Goal: Task Accomplishment & Management: Complete application form

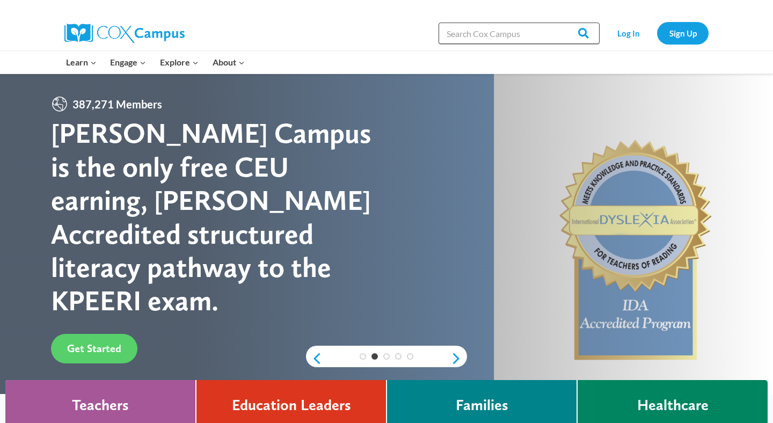
click at [465, 27] on input "Search in [URL][DOMAIN_NAME]" at bounding box center [518, 33] width 161 height 21
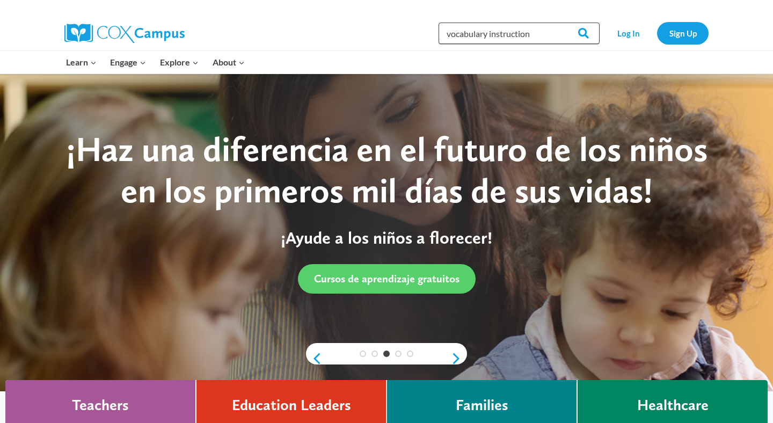
type input "vocabulary instruction"
click at [558, 23] on input "Search" at bounding box center [579, 33] width 42 height 21
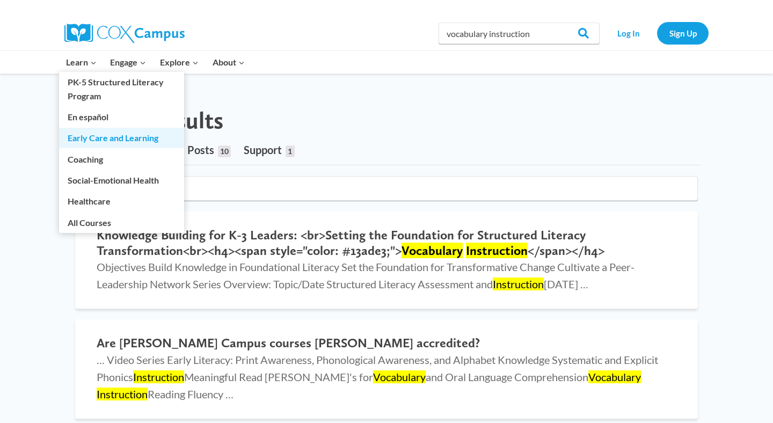
click at [89, 139] on link "Early Care and Learning" at bounding box center [121, 138] width 125 height 20
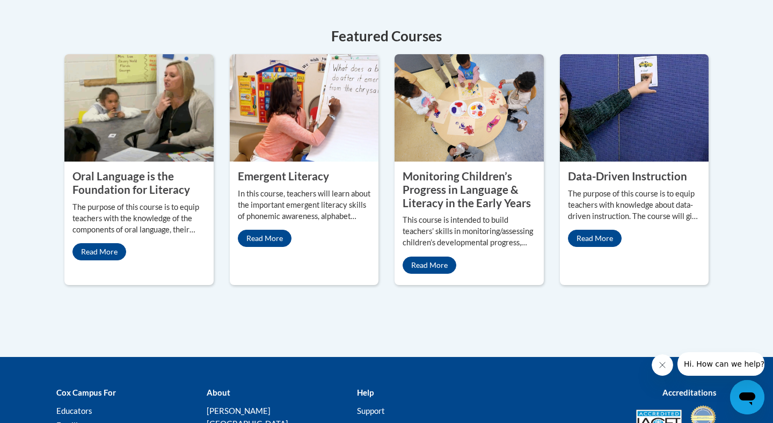
scroll to position [516, 0]
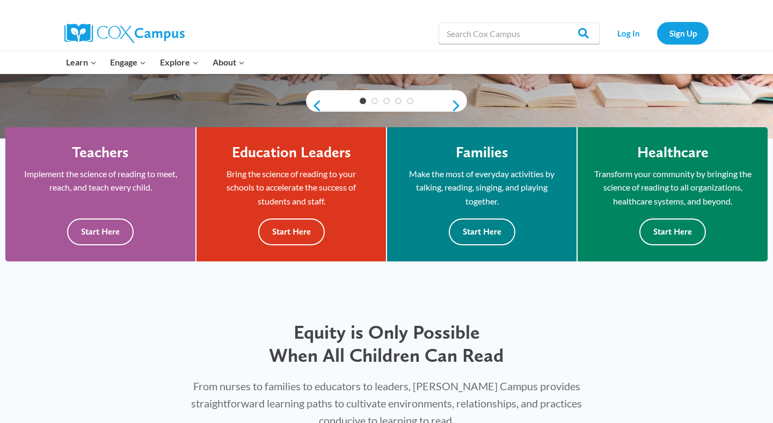
scroll to position [256, 0]
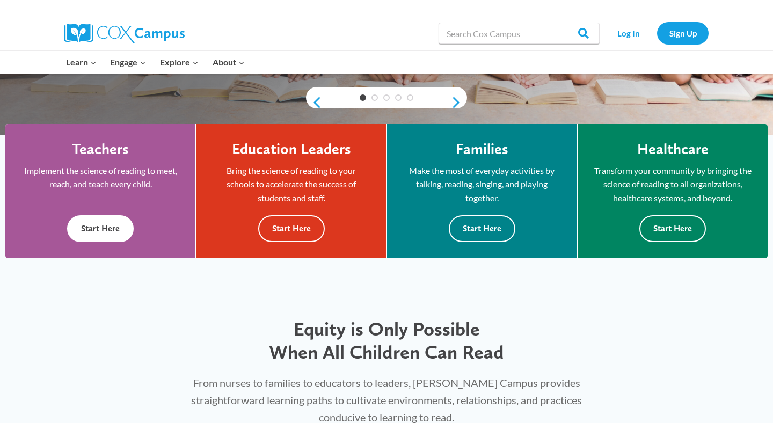
click at [115, 233] on button "Start Here" at bounding box center [100, 228] width 67 height 26
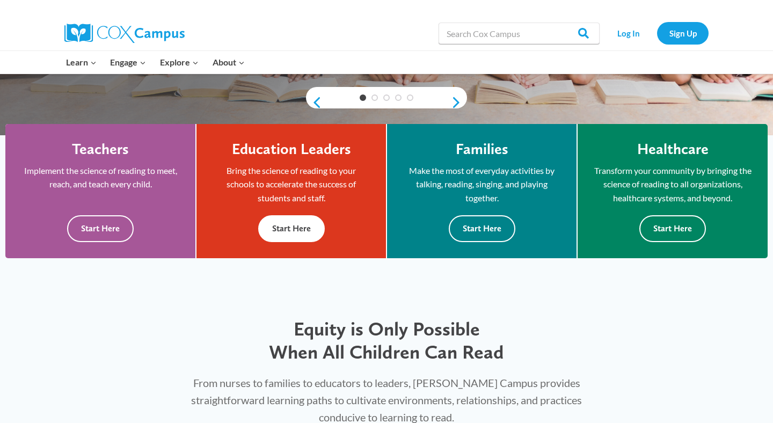
click at [283, 229] on button "Start Here" at bounding box center [291, 228] width 67 height 26
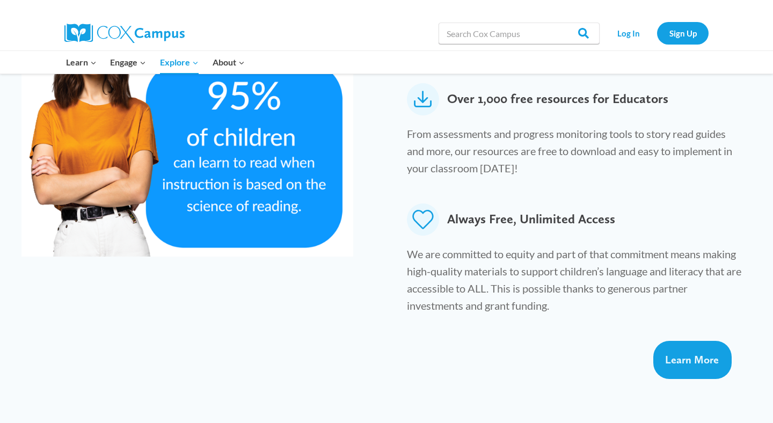
scroll to position [656, 0]
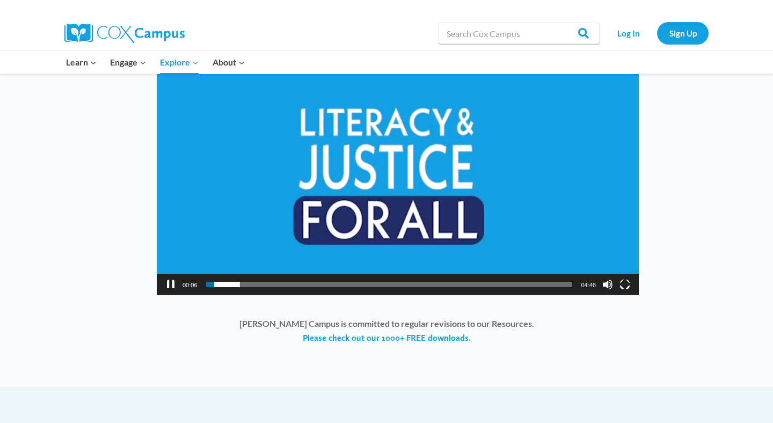
scroll to position [806, 0]
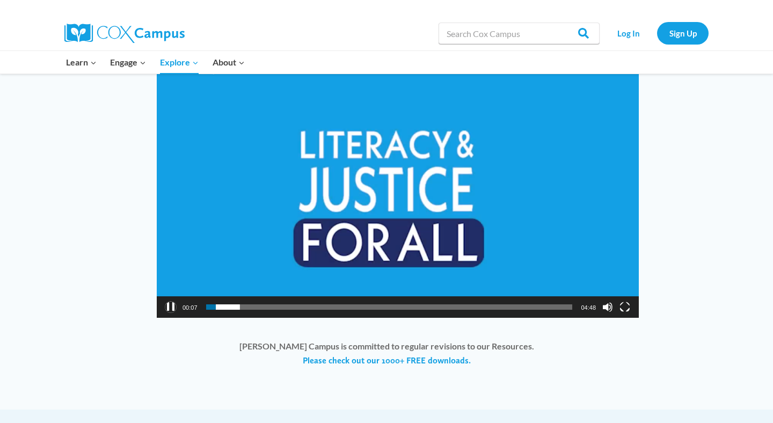
click at [175, 306] on button "Pause" at bounding box center [170, 307] width 11 height 11
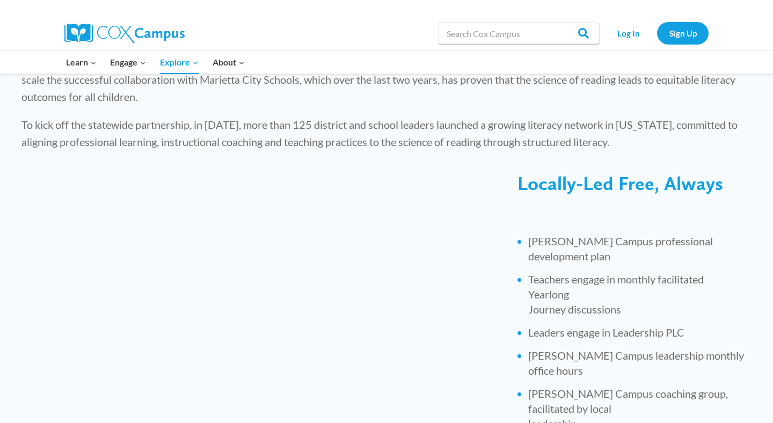
scroll to position [0, 0]
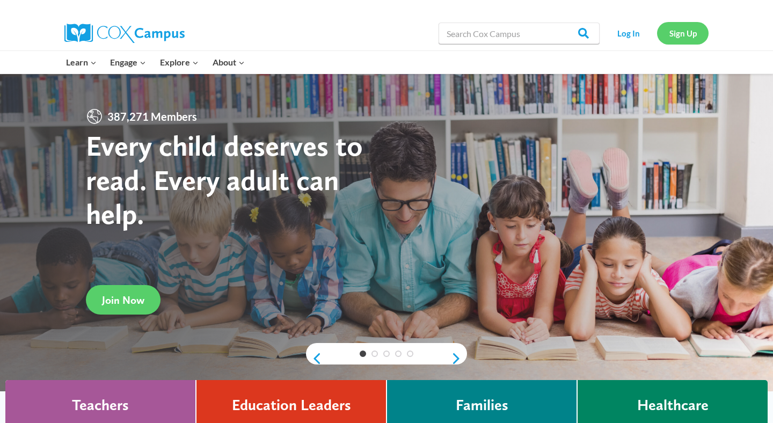
click at [700, 35] on link "Sign Up" at bounding box center [683, 33] width 52 height 22
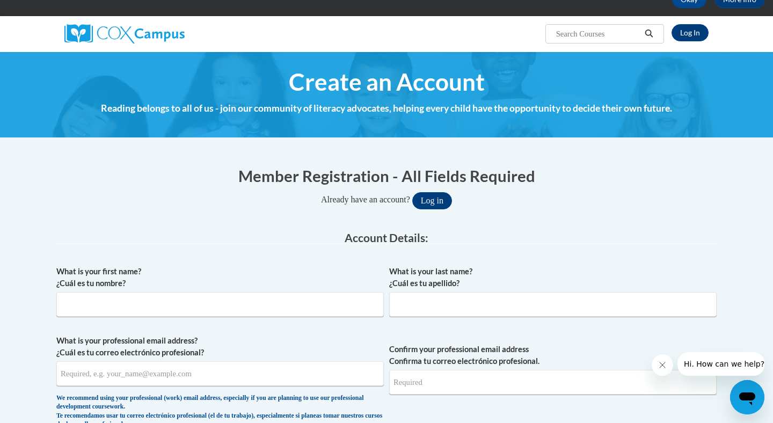
scroll to position [86, 0]
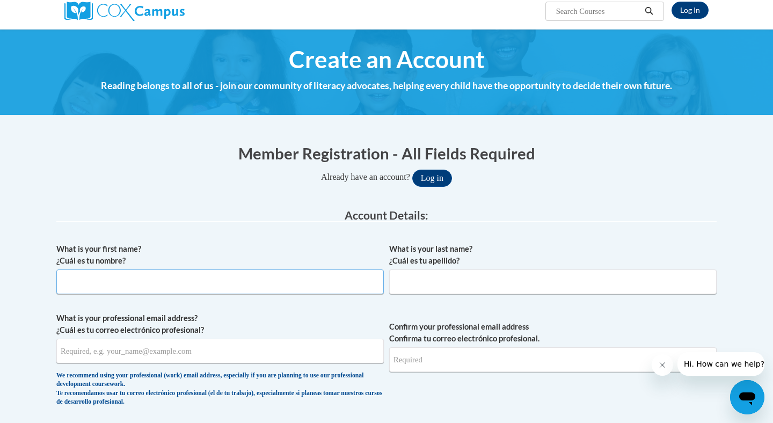
click at [221, 284] on input "What is your first name? ¿Cuál es tu nombre?" at bounding box center [219, 281] width 327 height 25
type input "Becca"
type input "[PERSON_NAME]"
type input "beccaharrison713@gmail.com"
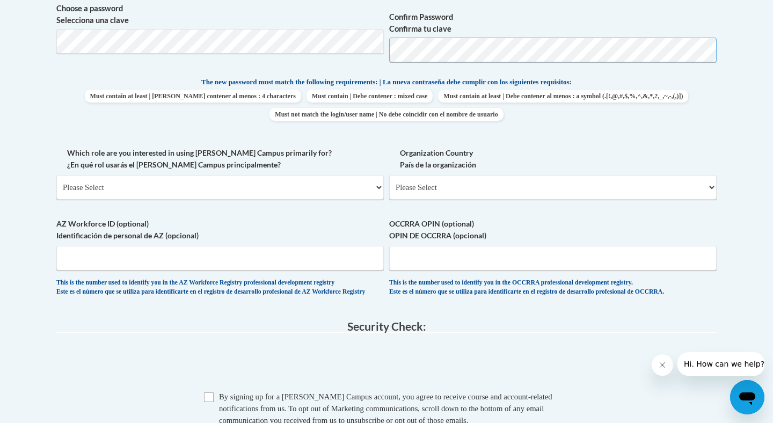
scroll to position [513, 0]
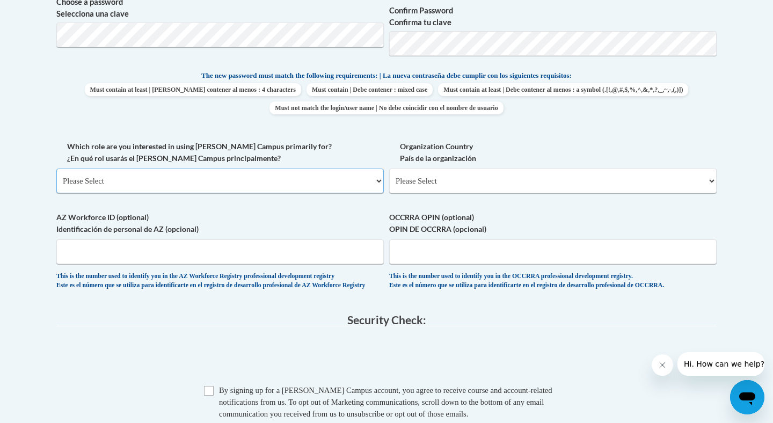
click at [201, 179] on select "Please Select College/University | Colegio/Universidad Community/Nonprofit Part…" at bounding box center [219, 181] width 327 height 25
select select "fbf2d438-af2f-41f8-98f1-81c410e29de3"
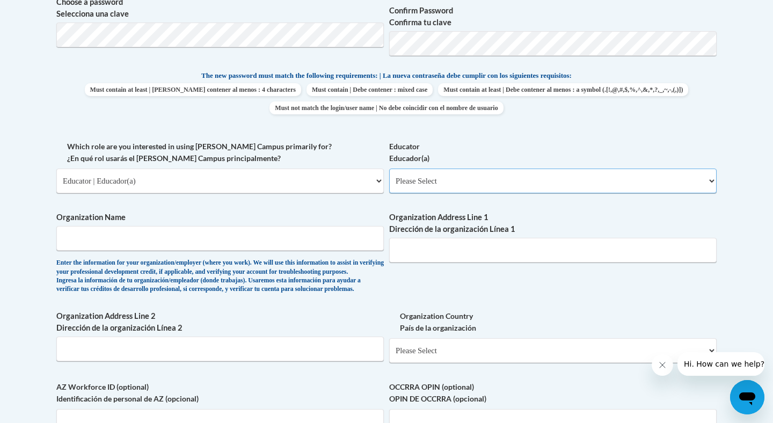
click at [404, 178] on select "Please Select Early Learning/Daycare Teacher/Family Home Care Provider | Maestr…" at bounding box center [552, 181] width 327 height 25
select select "5e2af403-4f2c-4e49-a02f-103e55d7b75b"
click at [265, 238] on input "Organization Name" at bounding box center [219, 238] width 327 height 25
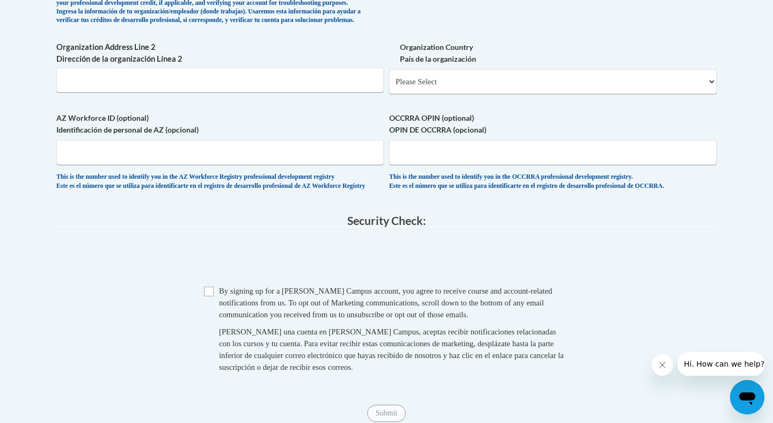
scroll to position [785, 0]
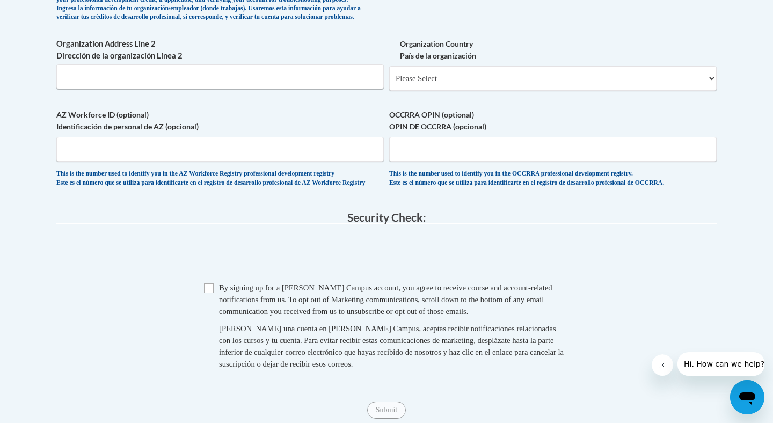
type input "Harvey Browne Preschool"
click at [213, 293] on input "Checkbox" at bounding box center [209, 288] width 10 height 10
checkbox input "true"
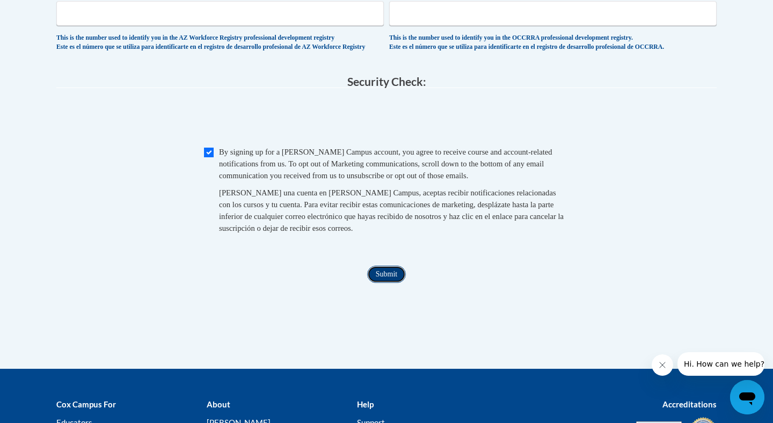
click at [381, 283] on input "Submit" at bounding box center [386, 274] width 39 height 17
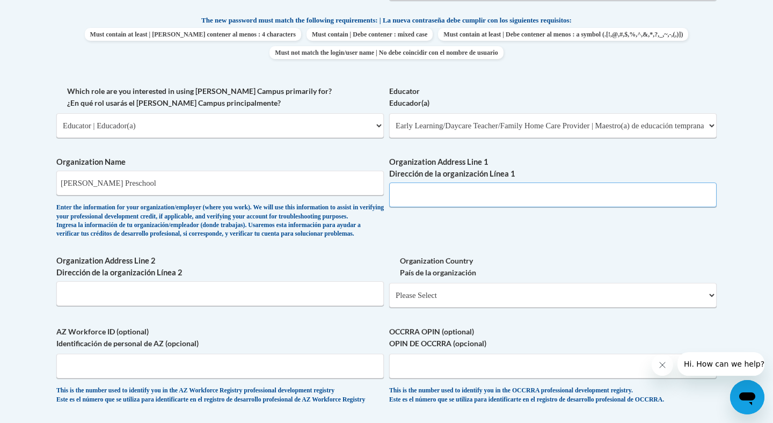
scroll to position [567, 0]
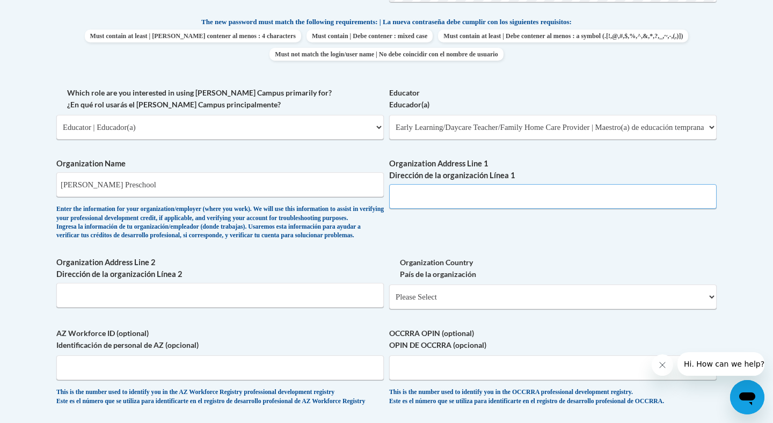
paste input "Address: 311 Browns Ln, Louisville, KY 40207"
drag, startPoint x: 428, startPoint y: 197, endPoint x: 367, endPoint y: 191, distance: 61.5
click at [367, 191] on div "What is your first name? ¿Cuál es tu nombre? Becca What is your last name? ¿Cuá…" at bounding box center [386, 86] width 660 height 659
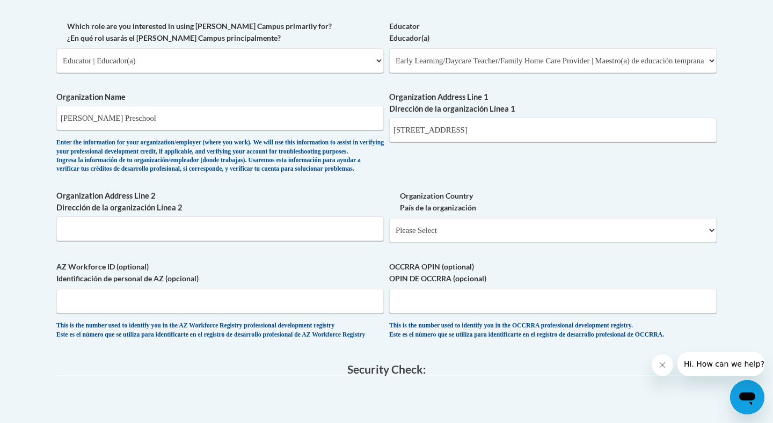
scroll to position [584, 0]
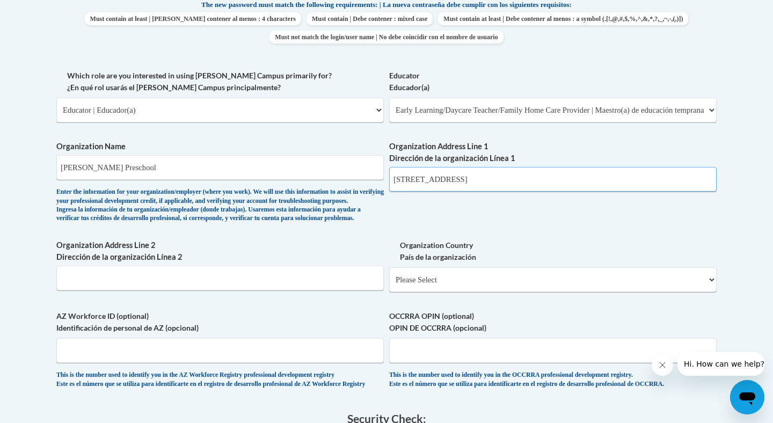
drag, startPoint x: 529, startPoint y: 181, endPoint x: 446, endPoint y: 184, distance: 82.7
click at [446, 184] on input "311 Browns Ln, Louisville, KY 40207" at bounding box center [552, 179] width 327 height 25
type input "311 Browns Ln"
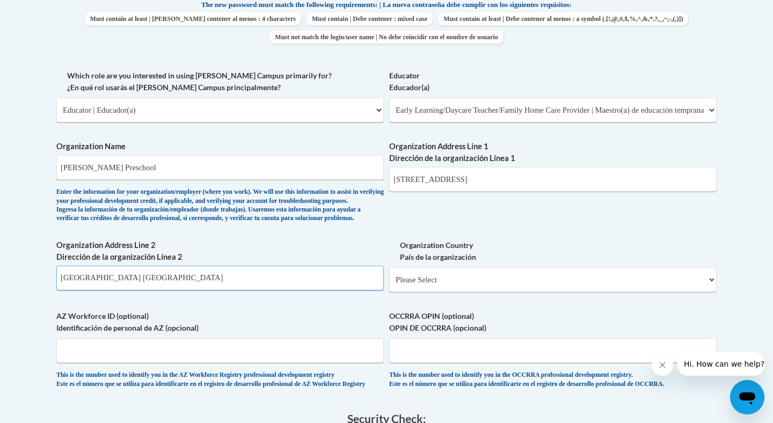
type input "Louisville KY"
click at [537, 292] on select "Please Select United States | Estados Unidos Outside of the United States | Fue…" at bounding box center [552, 279] width 327 height 25
select select "ad49bcad-a171-4b2e-b99c-48b446064914"
select select
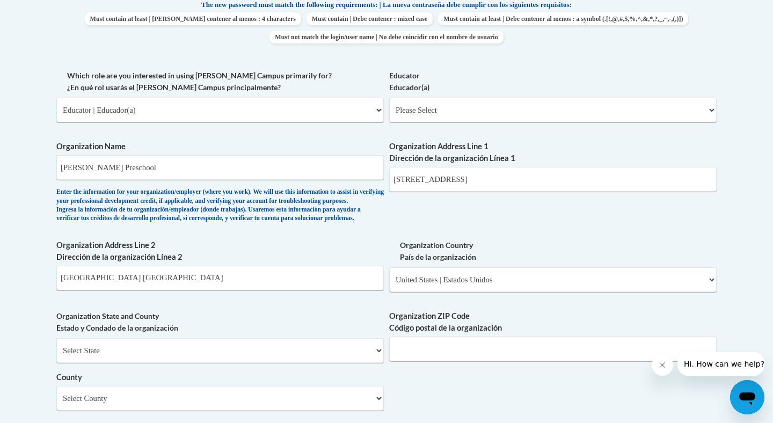
click at [547, 233] on div "What is your first name? ¿Cuál es tu nombre? Becca What is your last name? ¿Cuá…" at bounding box center [386, 129] width 660 height 778
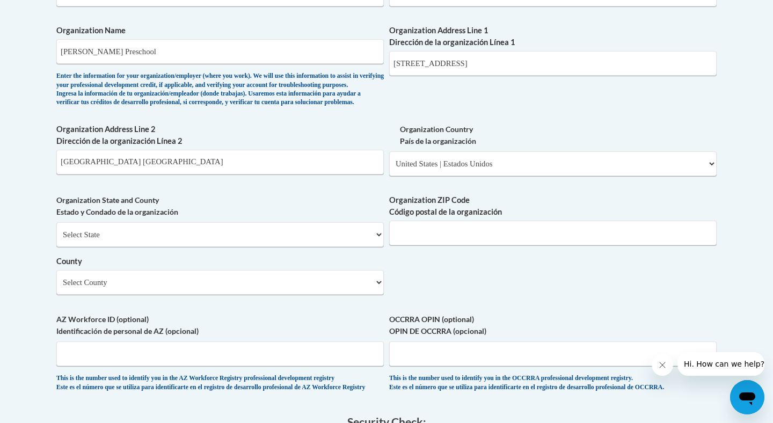
scroll to position [716, 0]
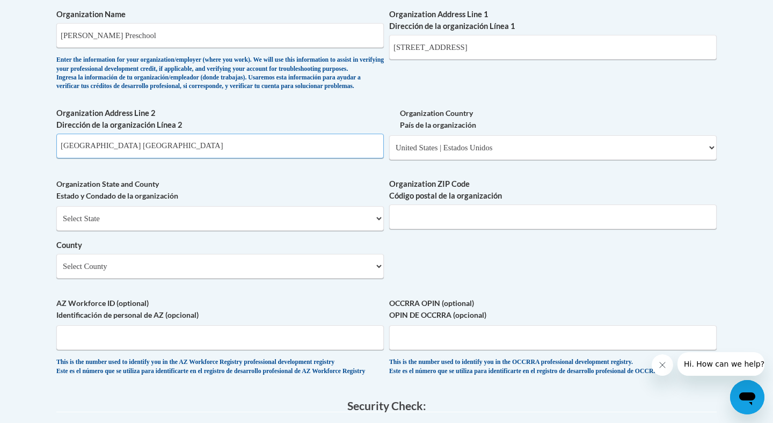
click at [284, 158] on input "Louisville KY" at bounding box center [219, 146] width 327 height 25
type input "Louisville"
click at [265, 231] on select "Select State Alabama Alaska Arizona Arkansas California Colorado Connecticut De…" at bounding box center [219, 218] width 327 height 25
select select "Kentucky"
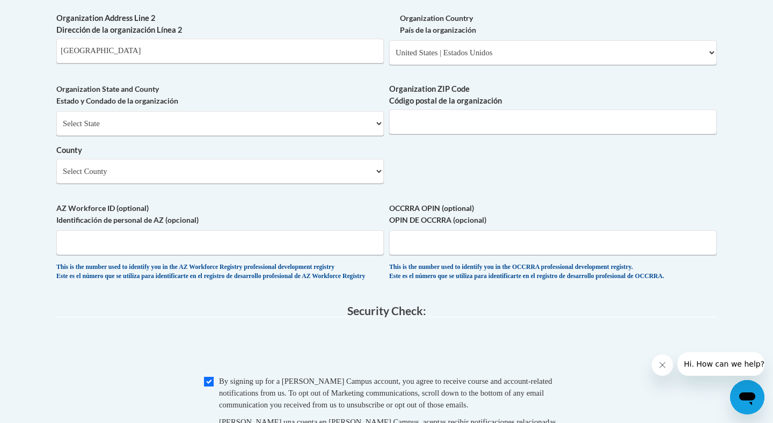
scroll to position [802, 0]
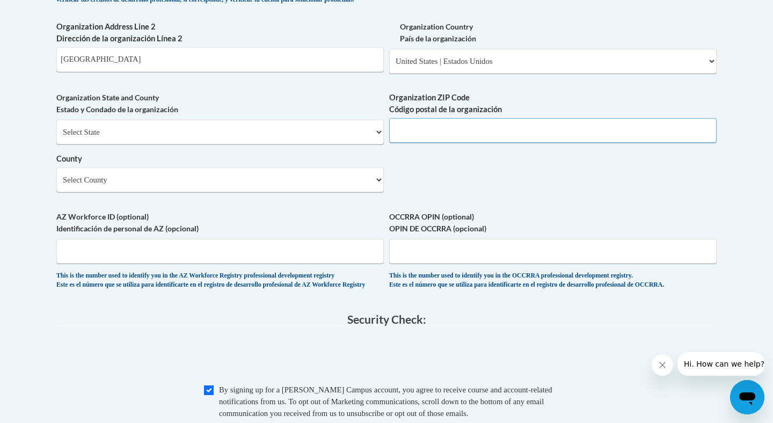
click at [413, 143] on input "Organization ZIP Code Código postal de la organización" at bounding box center [552, 130] width 327 height 25
type input "40207"
click at [244, 192] on select "Select County Adair Allen Anderson Ballard Barren Bath Bell Boone Bourbon Boyd …" at bounding box center [219, 179] width 327 height 25
select select "Jefferson"
click at [230, 326] on legend "Security Check:" at bounding box center [386, 319] width 660 height 12
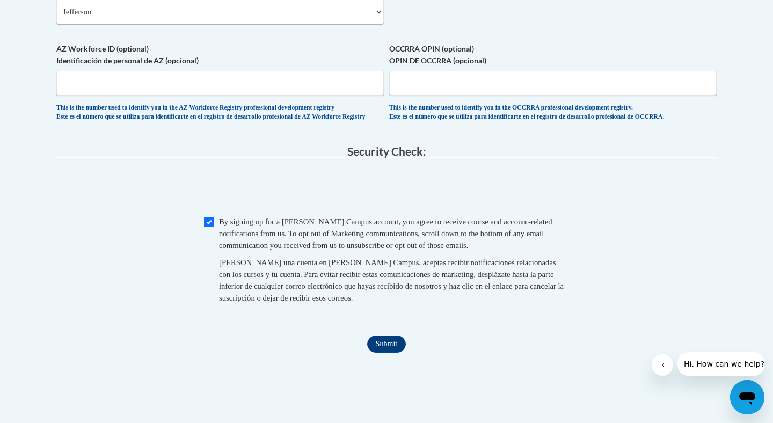
scroll to position [1008, 0]
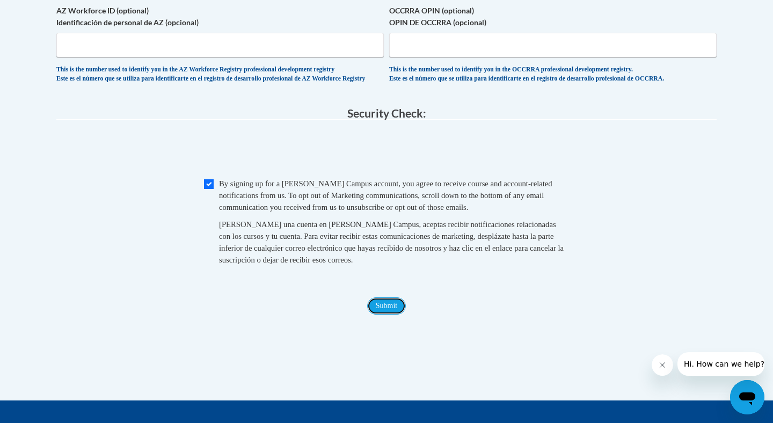
click at [376, 314] on input "Submit" at bounding box center [386, 305] width 39 height 17
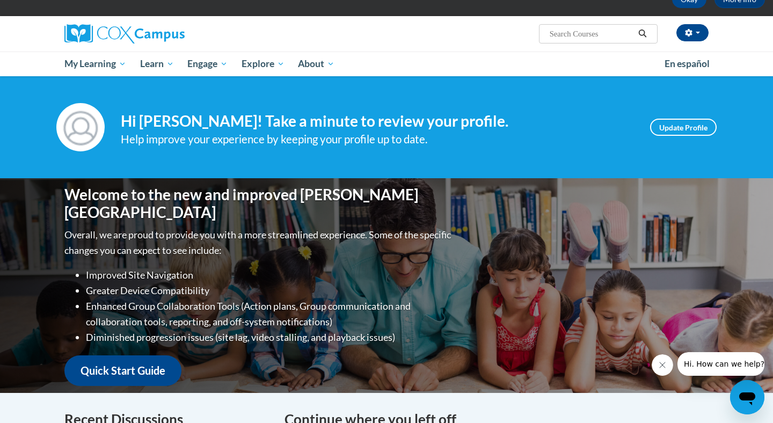
scroll to position [39, 0]
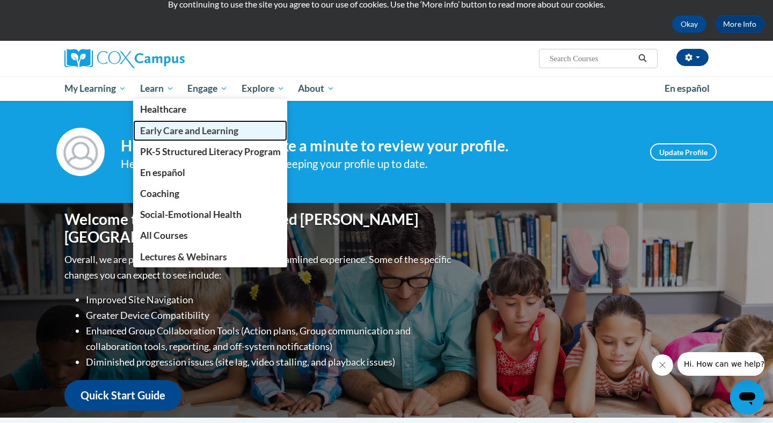
click at [167, 132] on span "Early Care and Learning" at bounding box center [189, 130] width 98 height 11
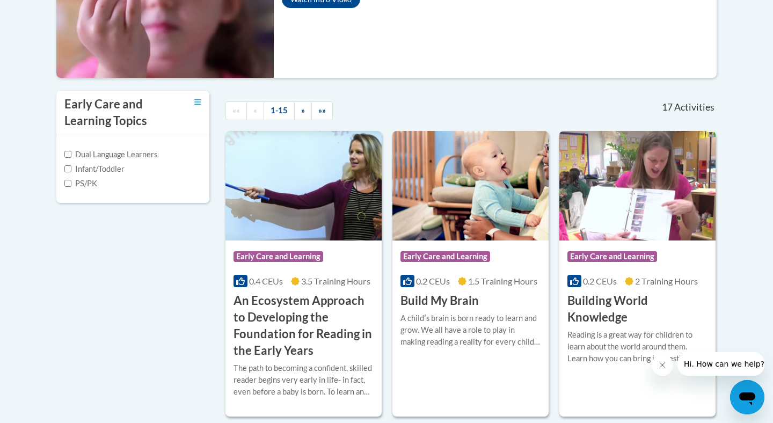
scroll to position [292, 0]
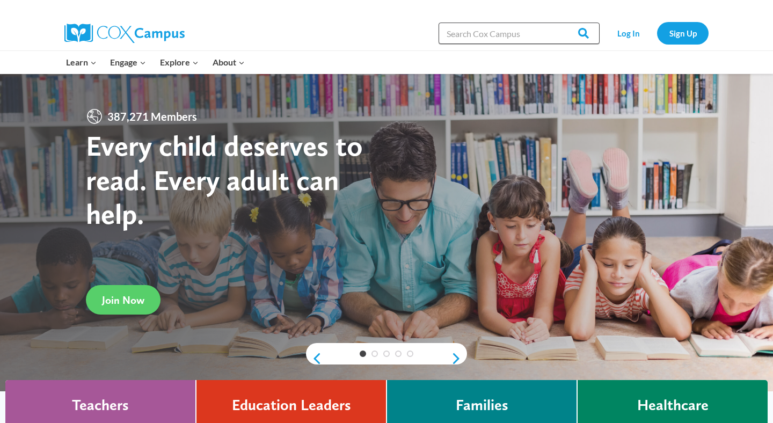
click at [492, 36] on input "Search in [URL][DOMAIN_NAME]" at bounding box center [518, 33] width 161 height 21
type input "storytime"
click at [558, 23] on input "Search" at bounding box center [579, 33] width 42 height 21
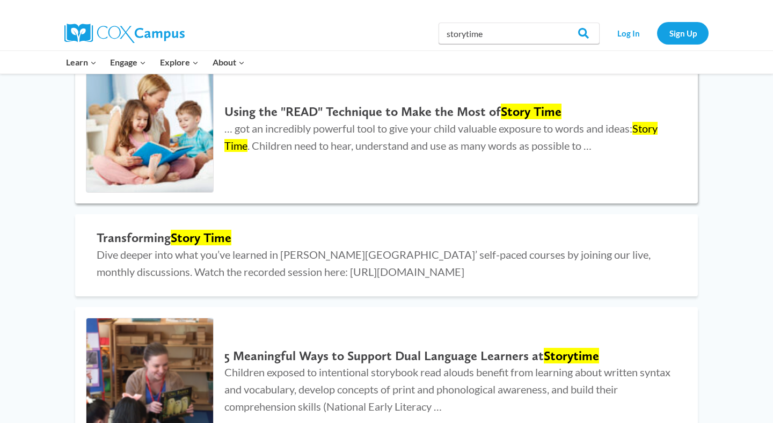
scroll to position [182, 0]
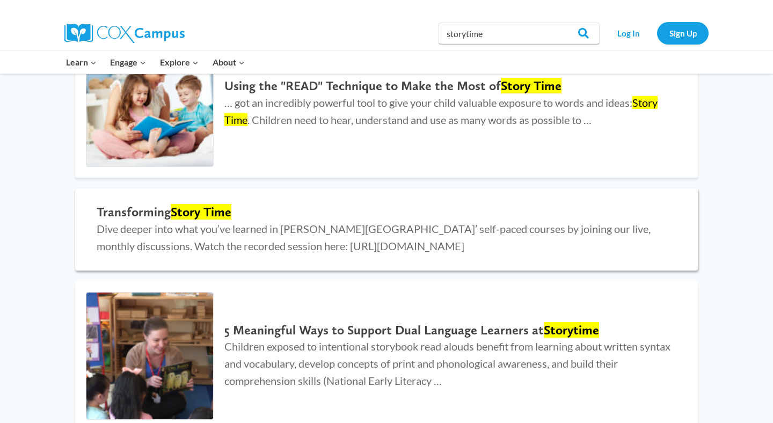
click at [184, 216] on mark "Story Time" at bounding box center [201, 212] width 61 height 16
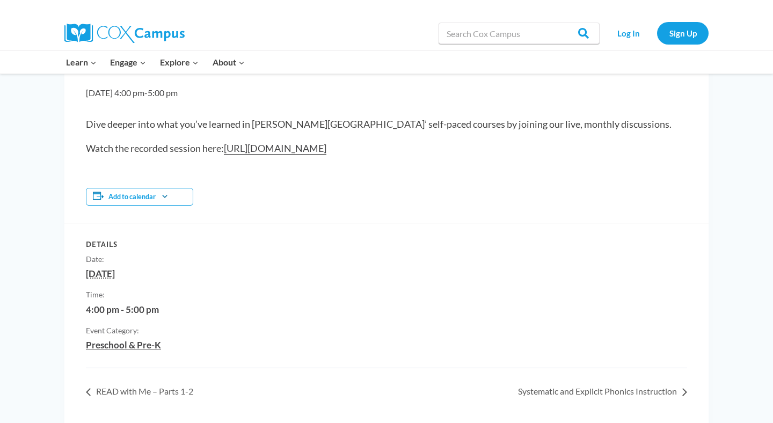
scroll to position [132, 0]
click at [273, 147] on link "[URL][DOMAIN_NAME]" at bounding box center [275, 147] width 103 height 12
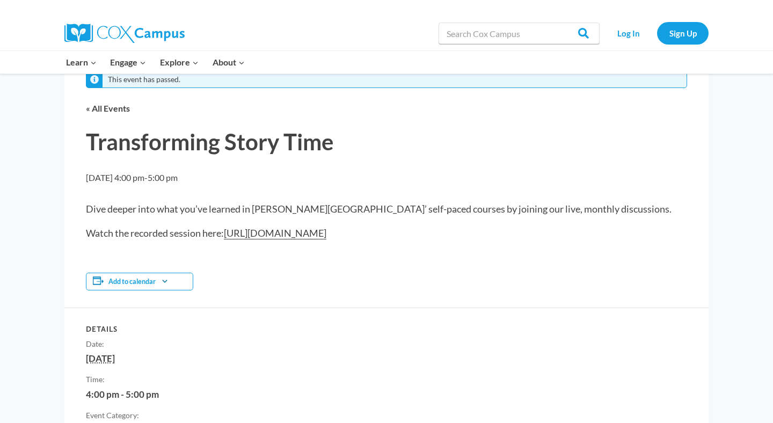
scroll to position [0, 0]
